Goal: Task Accomplishment & Management: Manage account settings

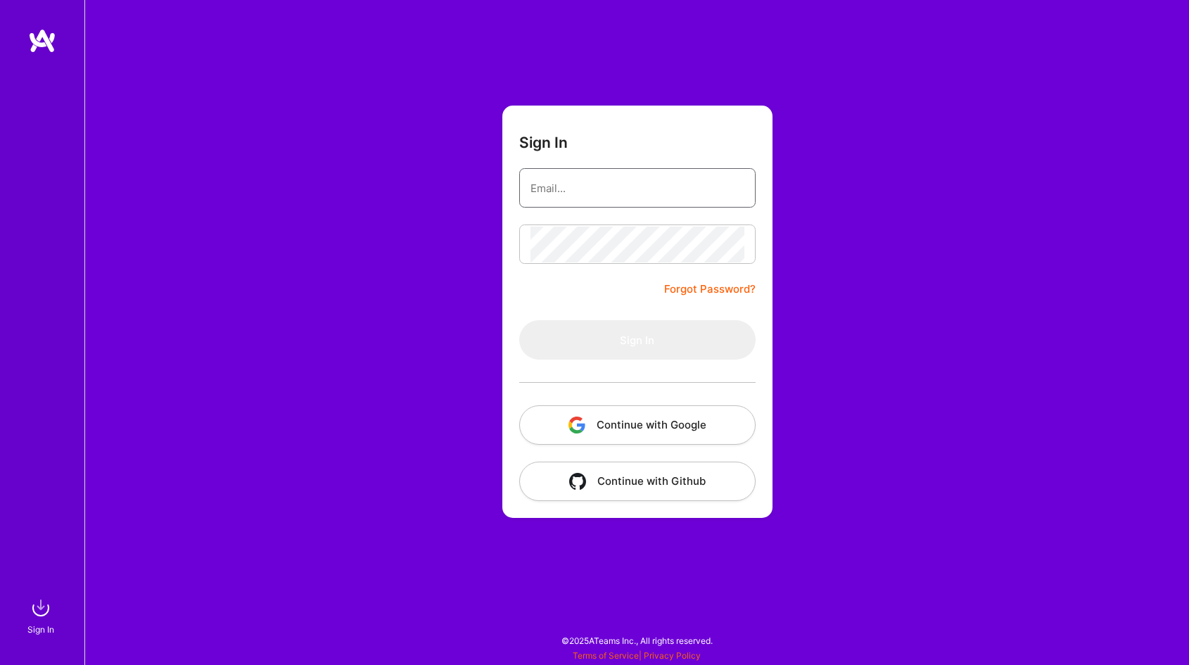
click at [548, 187] on input "email" at bounding box center [638, 188] width 214 height 36
type input "[EMAIL_ADDRESS][DOMAIN_NAME]"
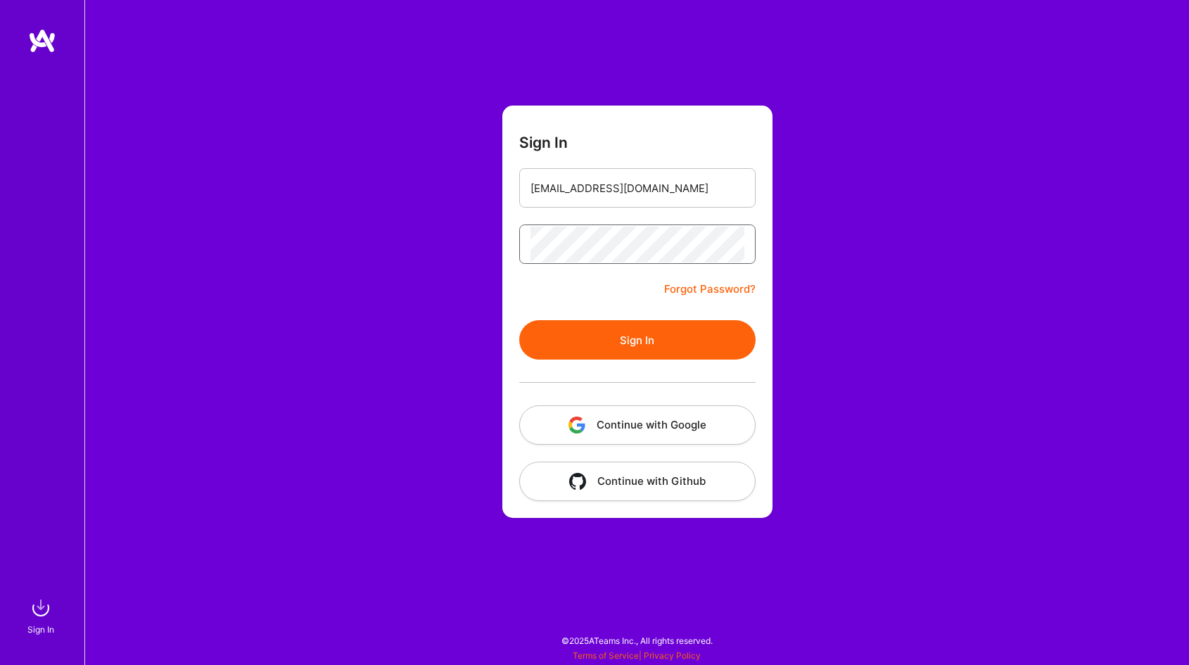
click at [519, 320] on button "Sign In" at bounding box center [637, 339] width 236 height 39
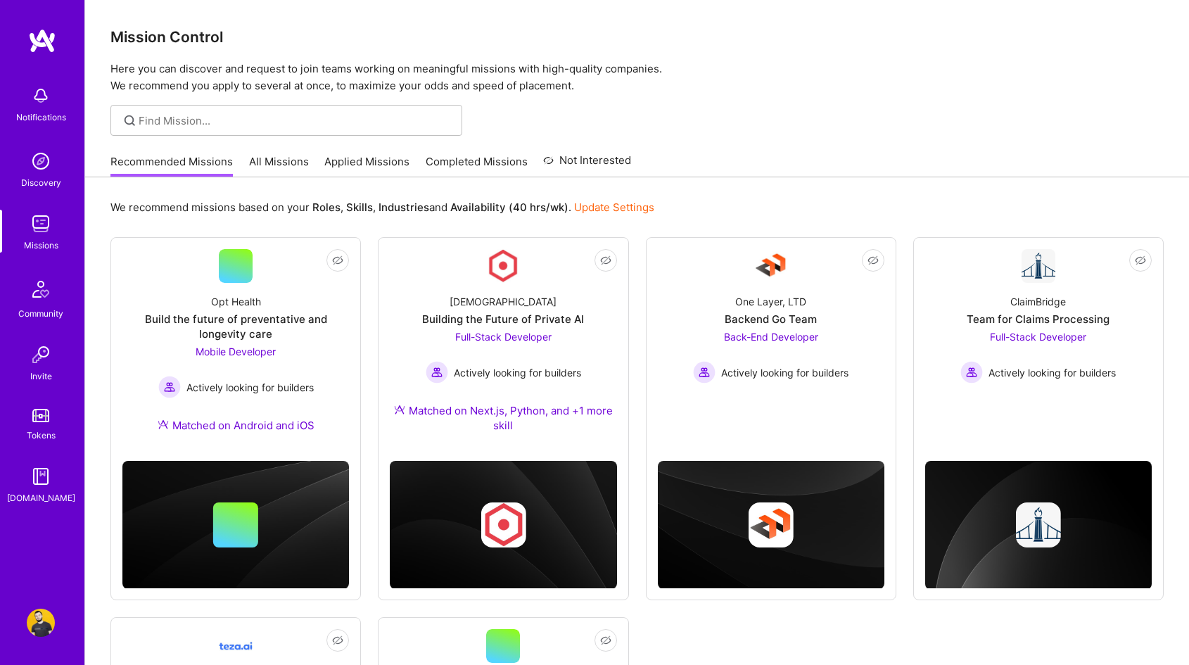
click at [372, 177] on div "Recommended Missions All Missions Applied Missions Completed Missions Not Inter…" at bounding box center [637, 161] width 1104 height 31
click at [367, 163] on link "Applied Missions" at bounding box center [366, 165] width 85 height 23
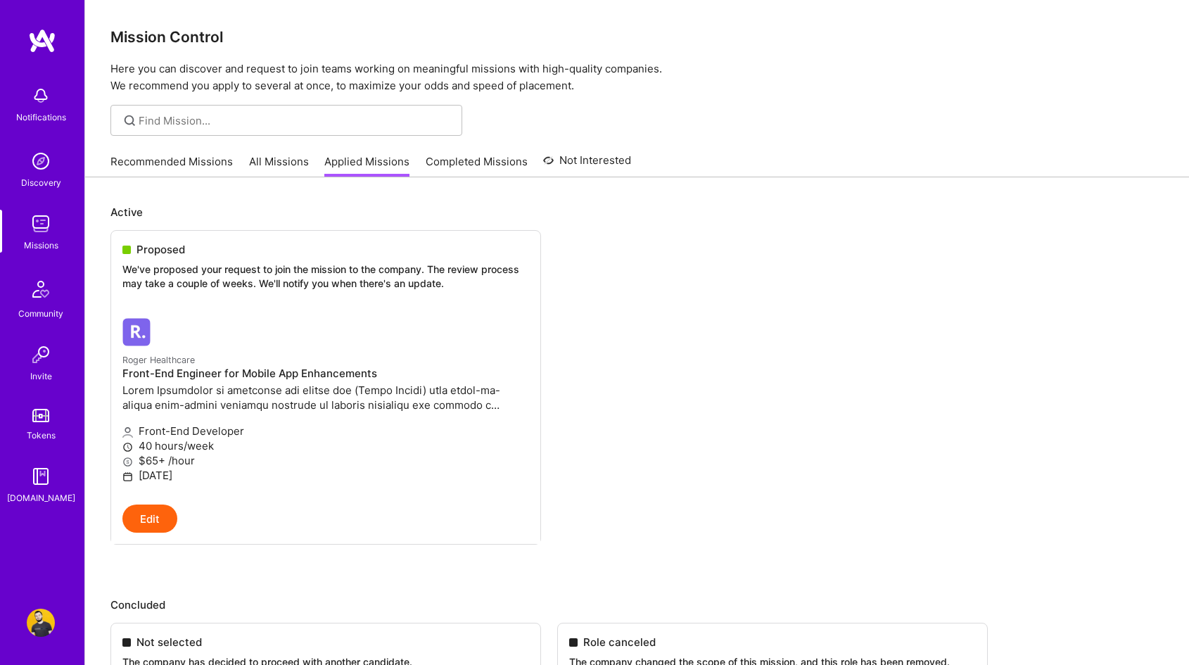
click at [181, 166] on link "Recommended Missions" at bounding box center [171, 165] width 122 height 23
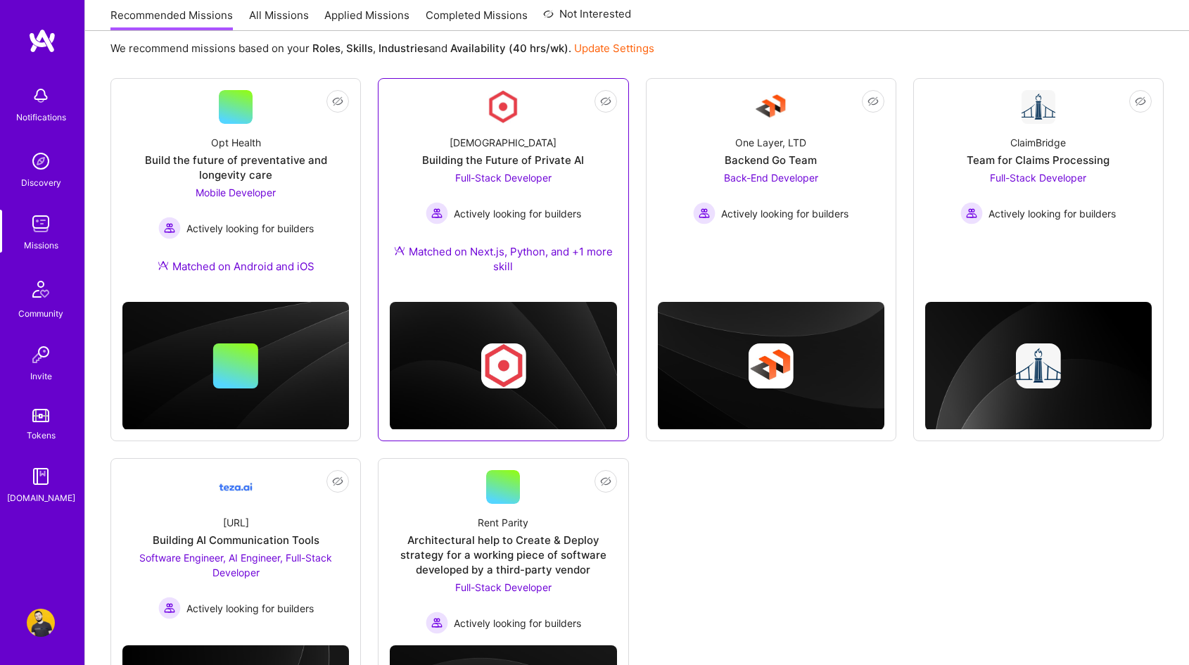
scroll to position [231, 0]
